Goal: Task Accomplishment & Management: Use online tool/utility

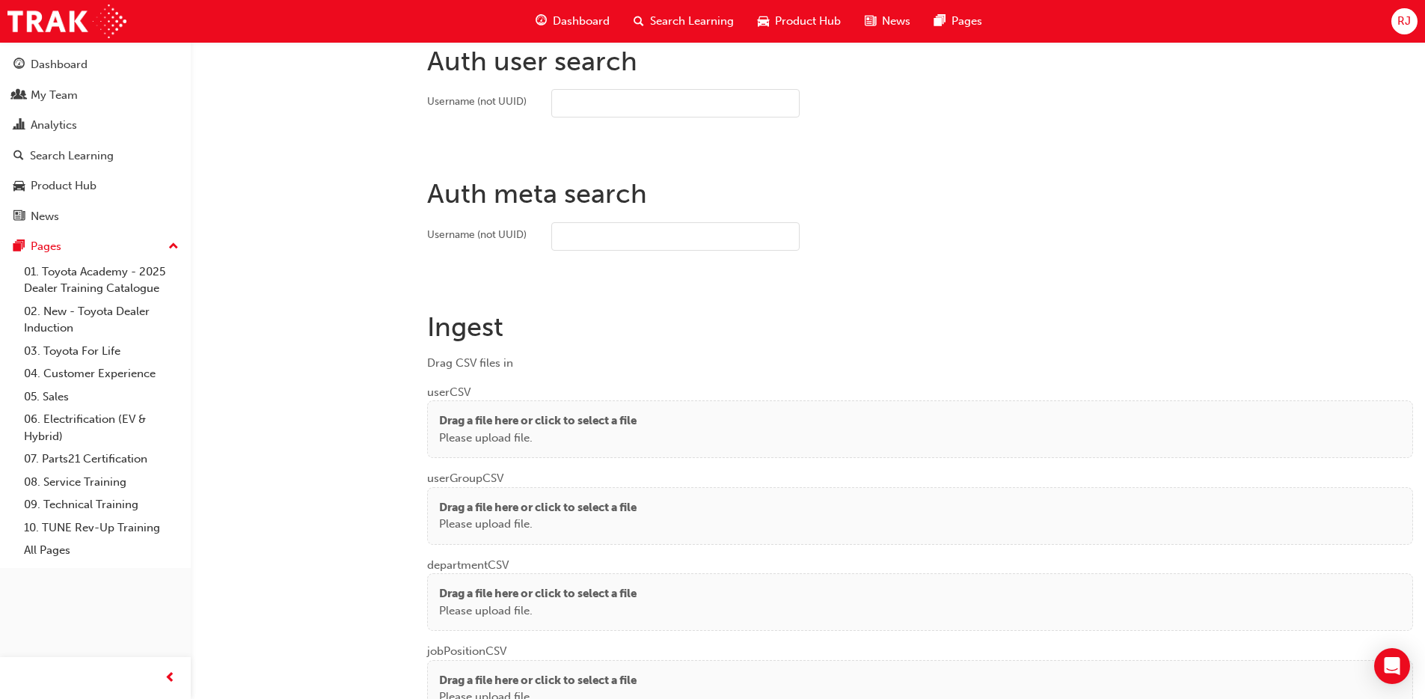
scroll to position [911, 0]
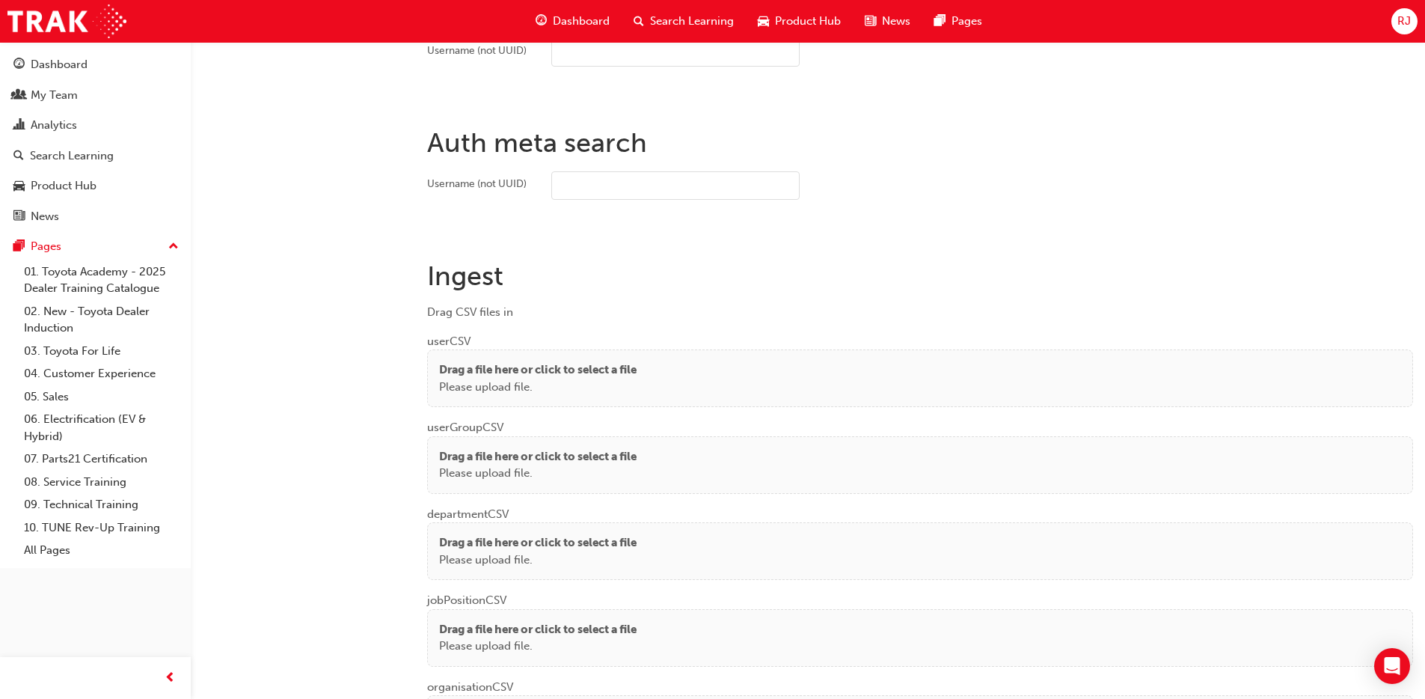
click at [678, 381] on div "Drag a file here or click to select a file Please upload file." at bounding box center [920, 378] width 962 height 34
click at [636, 387] on p "Please upload file." at bounding box center [537, 386] width 197 height 17
click at [530, 387] on p "Please upload file." at bounding box center [537, 386] width 197 height 17
click at [872, 250] on div "Auth meta search Username (not UUID)" at bounding box center [920, 192] width 986 height 133
click at [467, 384] on p "Please upload file." at bounding box center [537, 386] width 197 height 17
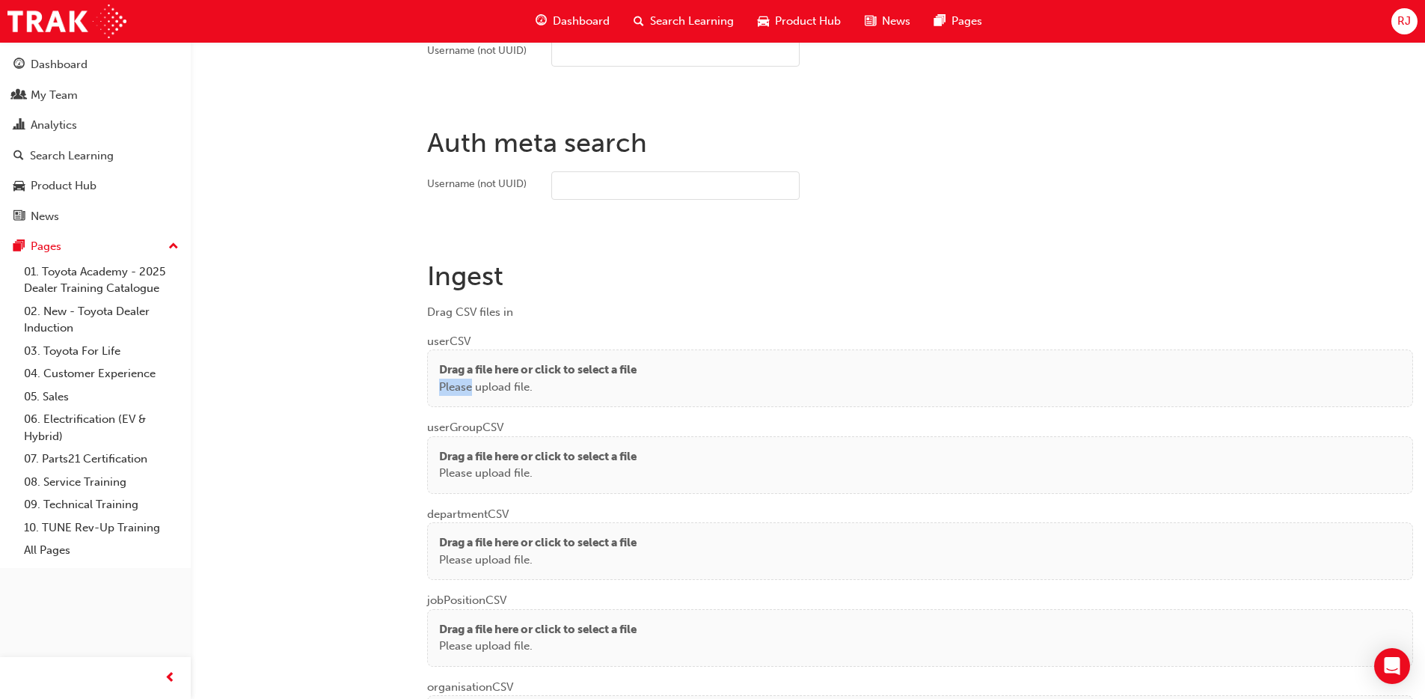
click at [467, 384] on p "Please upload file." at bounding box center [537, 386] width 197 height 17
click at [609, 369] on p "Drag a file here or click to select a file" at bounding box center [537, 369] width 197 height 17
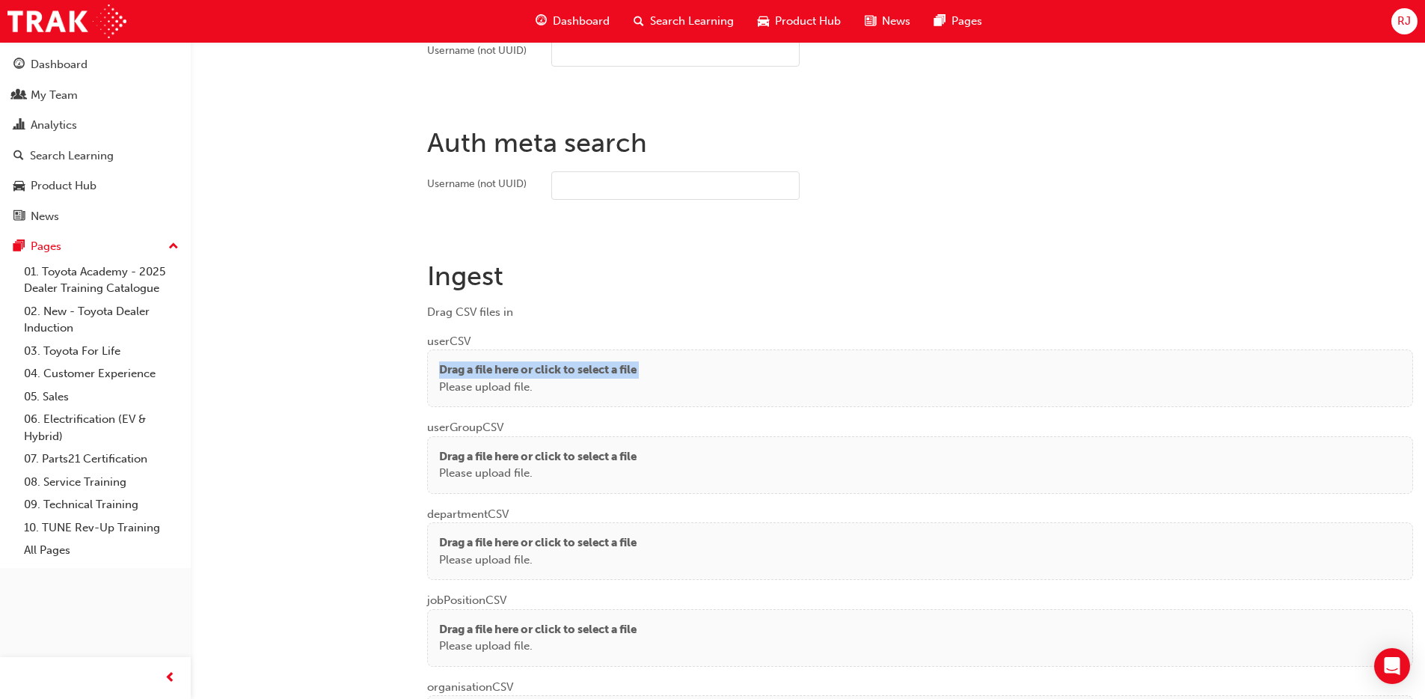
click at [609, 367] on p "Drag a file here or click to select a file" at bounding box center [537, 369] width 197 height 17
click at [608, 367] on p "Drag a file here or click to select a file" at bounding box center [537, 369] width 197 height 17
click at [608, 364] on p "Drag a file here or click to select a file" at bounding box center [537, 369] width 197 height 17
